Goal: Task Accomplishment & Management: Use online tool/utility

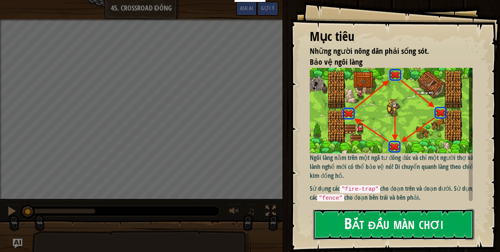
click at [449, 231] on button "Bắt đầu màn chơi" at bounding box center [393, 224] width 161 height 31
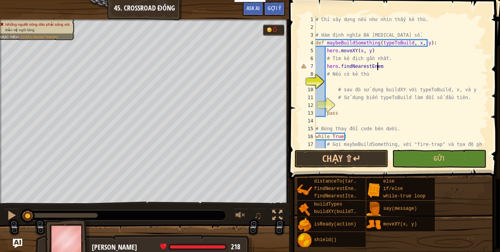
scroll to position [4, 5]
click at [437, 161] on span "Gửi" at bounding box center [439, 158] width 11 height 9
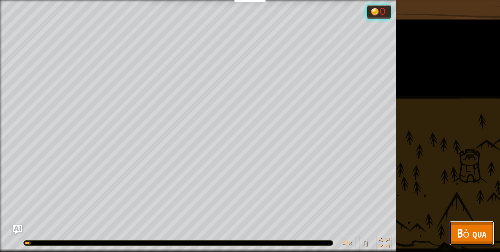
click at [463, 241] on span "Bỏ qua" at bounding box center [471, 233] width 29 height 16
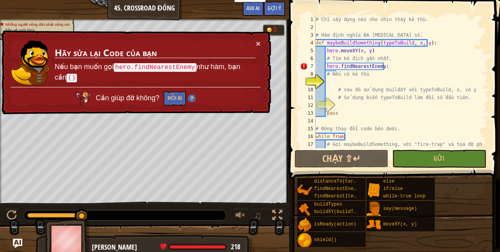
click at [386, 65] on div "# Chỉ xây dựng nếu như nhìn thấy kẻ thù. # Hàm định nghĩa BA [MEDICAL_DATA] số.…" at bounding box center [398, 94] width 168 height 156
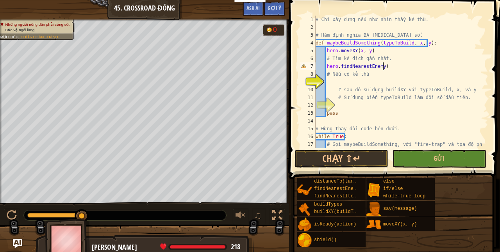
type textarea "hero.findNearestEnemy()"
click at [365, 79] on div "# Chỉ xây dựng nếu như nhìn thấy kẻ thù. # Hàm định nghĩa BA [MEDICAL_DATA] số.…" at bounding box center [398, 94] width 168 height 156
type textarea "if enemy:"
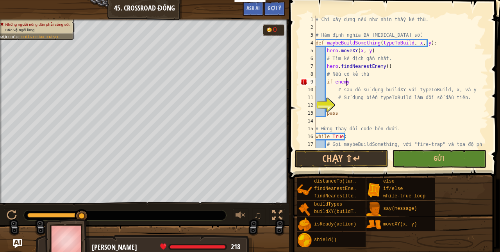
scroll to position [4, 2]
click at [344, 107] on div "# Chỉ xây dựng nếu như nhìn thấy kẻ thù. # Hàm định nghĩa BA [MEDICAL_DATA] số.…" at bounding box center [398, 94] width 168 height 156
type textarea "h"
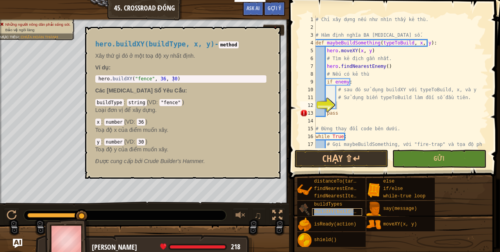
click at [337, 212] on span "buildXY(buildType, x, y)" at bounding box center [348, 211] width 68 height 5
type textarea "hero.buildXY("fence", 36, 30)"
drag, startPoint x: 205, startPoint y: 80, endPoint x: 116, endPoint y: 76, distance: 88.8
click at [116, 76] on div "hero . buildXY ( "fence" , 36 , 30 )" at bounding box center [181, 79] width 168 height 6
click at [344, 106] on div "# Chỉ xây dựng nếu như nhìn thấy kẻ thù. # Hàm định nghĩa BA [MEDICAL_DATA] số.…" at bounding box center [398, 94] width 168 height 156
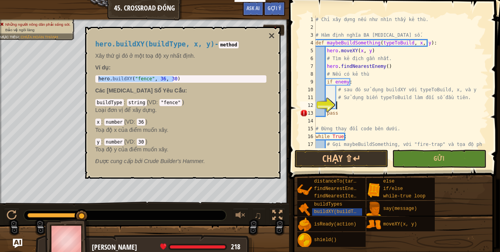
scroll to position [4, 0]
paste textarea "hero.buildXY("fence", 36, 30)"
click at [273, 38] on button "×" at bounding box center [271, 35] width 6 height 11
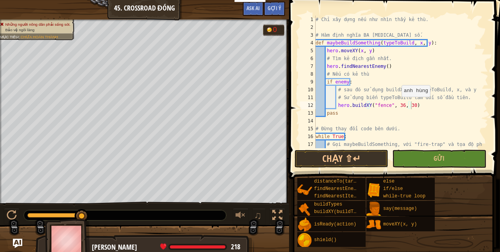
click at [394, 102] on div "# Chỉ xây dựng nếu như nhìn thấy kẻ thù. # Hàm định nghĩa BA [MEDICAL_DATA] số.…" at bounding box center [398, 94] width 168 height 156
click at [399, 104] on div "# Chỉ xây dựng nếu như nhìn thấy kẻ thù. # Hàm định nghĩa BA [MEDICAL_DATA] số.…" at bounding box center [398, 94] width 168 height 156
click at [407, 106] on div "# Chỉ xây dựng nếu như nhìn thấy kẻ thù. # Hàm định nghĩa BA [MEDICAL_DATA] số.…" at bounding box center [398, 94] width 168 height 156
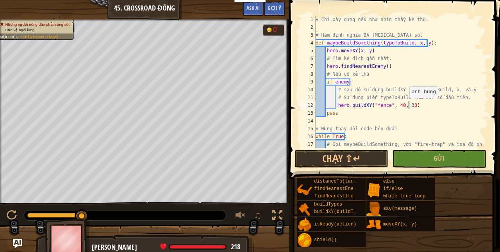
click at [405, 106] on div "# Chỉ xây dựng nếu như nhìn thấy kẻ thù. # Hàm định nghĩa BA [MEDICAL_DATA] số.…" at bounding box center [398, 94] width 168 height 156
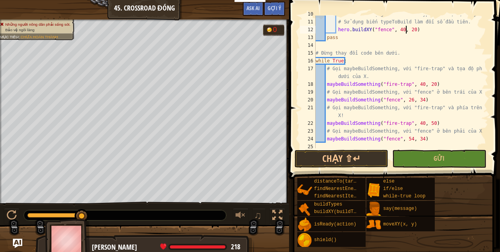
scroll to position [78, 0]
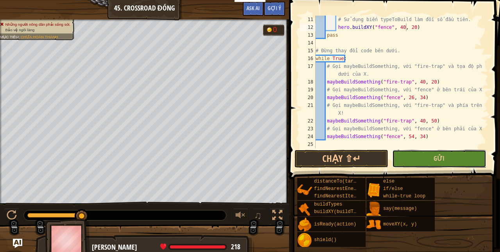
click at [430, 160] on button "Gửi" at bounding box center [439, 159] width 94 height 18
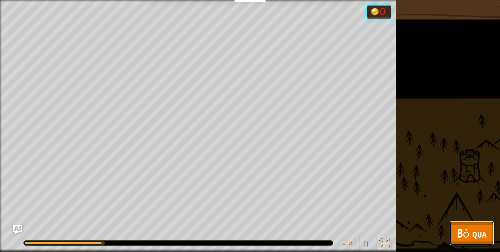
click at [473, 223] on button "Bỏ qua" at bounding box center [471, 233] width 45 height 25
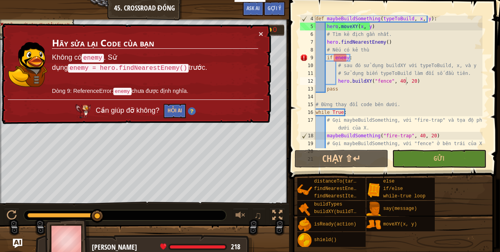
scroll to position [4, 2]
click at [350, 58] on div "def maybeBuildSomething ( typeToBuild , x , y ) : hero . moveXY ( x , y ) # Tìm…" at bounding box center [398, 89] width 168 height 148
click at [341, 55] on div "def maybeBuildSomething ( typeToBuild , x , y ) : hero . moveXY ( x , y ) # Tìm…" at bounding box center [398, 89] width 168 height 148
click at [337, 58] on div "def maybeBuildSomething ( typeToBuild , x , y ) : hero . moveXY ( x , y ) # Tìm…" at bounding box center [398, 89] width 168 height 148
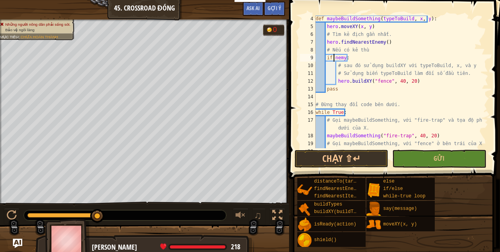
scroll to position [4, 2]
click at [447, 158] on button "Gửi" at bounding box center [439, 159] width 94 height 18
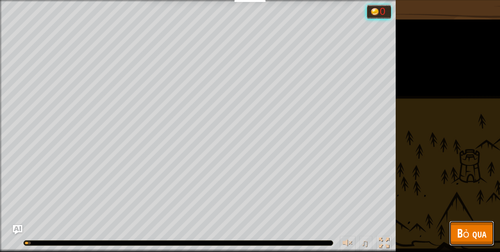
click at [471, 223] on button "Bỏ qua" at bounding box center [471, 233] width 45 height 25
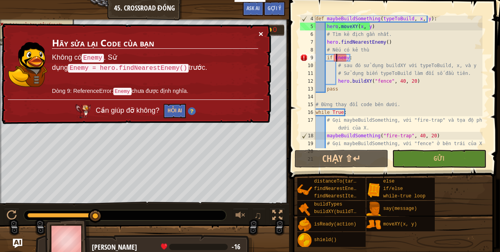
click at [263, 34] on button "×" at bounding box center [261, 34] width 5 height 8
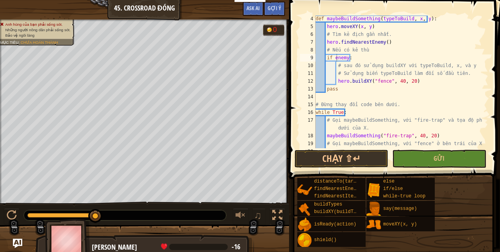
click at [430, 168] on span at bounding box center [395, 78] width 217 height 202
click at [434, 154] on button "Gửi" at bounding box center [439, 159] width 94 height 18
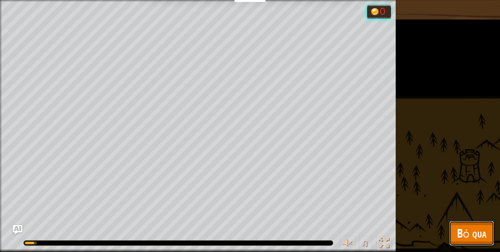
click at [477, 231] on span "Bỏ qua" at bounding box center [471, 233] width 29 height 16
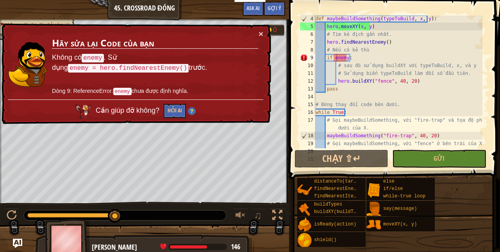
click at [261, 33] on button "×" at bounding box center [261, 34] width 5 height 8
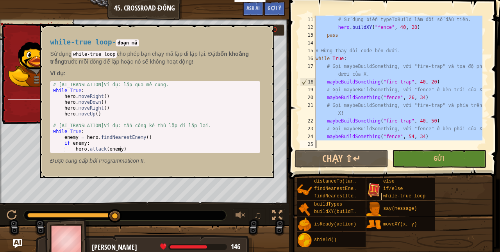
scroll to position [78, 0]
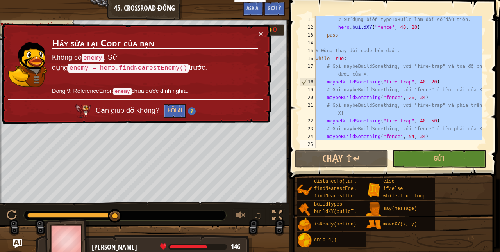
drag, startPoint x: 316, startPoint y: 20, endPoint x: 404, endPoint y: 271, distance: 266.3
click at [404, 0] on html "Bảng điều khiển của tôi Bảng điều khiển giáo viên CodeCombat Bảng Điều Khiển Gi…" at bounding box center [250, 0] width 500 height 0
type textarea "maybeBuildSomething("fence", 54, 34)"
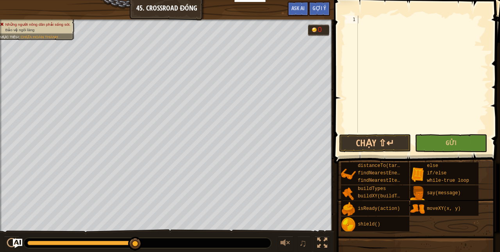
drag, startPoint x: 336, startPoint y: 58, endPoint x: 391, endPoint y: 34, distance: 59.5
click at [391, 34] on div at bounding box center [422, 82] width 132 height 133
paste textarea "maybeBuildSomething("fence", 54, 34)"
type textarea "maybeBuildSomething("fence", 54, 34)"
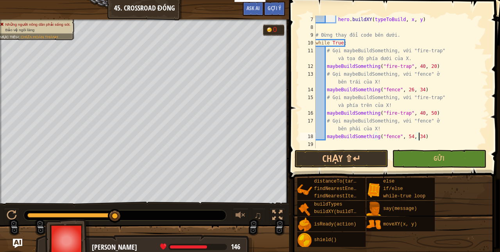
scroll to position [31, 0]
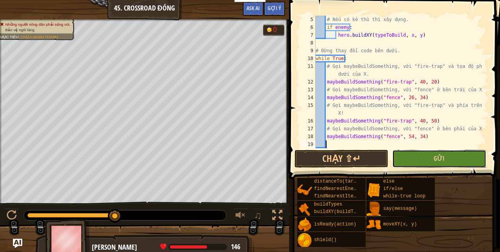
click at [429, 164] on button "Gửi" at bounding box center [439, 159] width 94 height 18
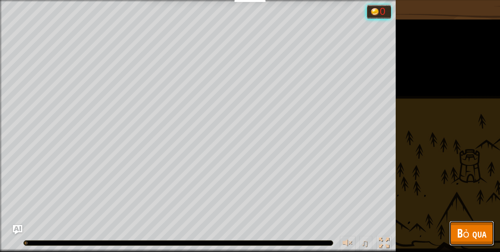
click at [462, 234] on span "Bỏ qua" at bounding box center [471, 233] width 29 height 16
